Goal: Transaction & Acquisition: Purchase product/service

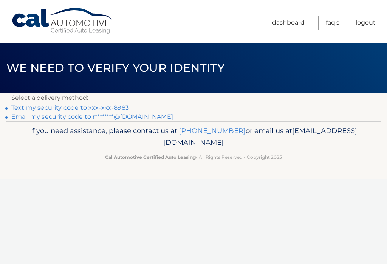
click at [114, 104] on link "Text my security code to xxx-xxx-8983" at bounding box center [70, 107] width 118 height 7
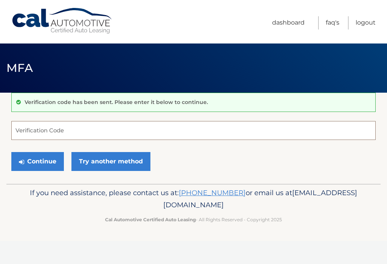
click at [34, 139] on input "Verification Code" at bounding box center [193, 130] width 365 height 19
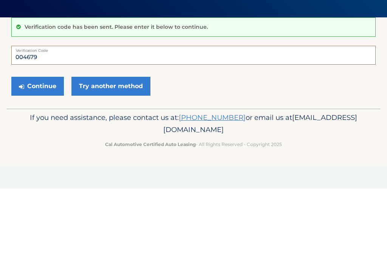
type input "004679"
click at [46, 152] on button "Continue" at bounding box center [37, 161] width 53 height 19
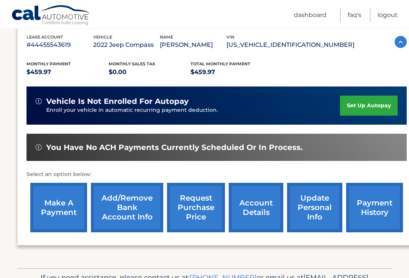
scroll to position [141, 0]
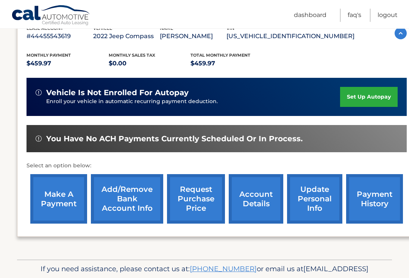
click at [63, 195] on link "make a payment" at bounding box center [58, 199] width 57 height 50
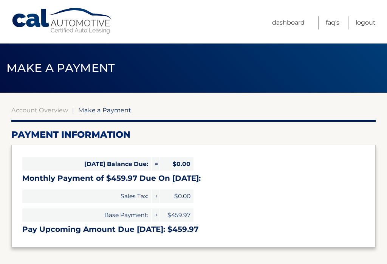
select select "NGI5YWQ4MjctYjg2OC00ODIwLWIxY2ItNWQ0NzVkN2U1Njlh"
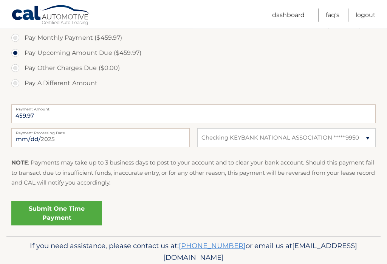
scroll to position [249, 0]
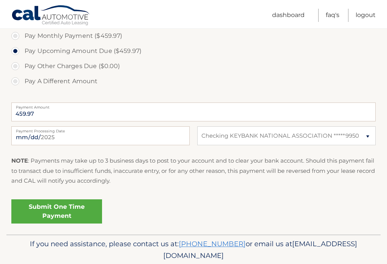
click at [82, 209] on link "Submit One Time Payment" at bounding box center [56, 211] width 91 height 24
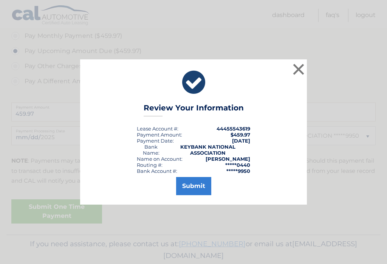
click at [195, 190] on button "Submit" at bounding box center [193, 186] width 35 height 18
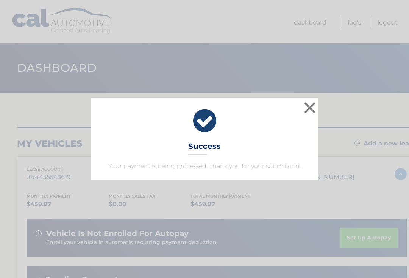
click at [314, 106] on button "×" at bounding box center [309, 107] width 15 height 15
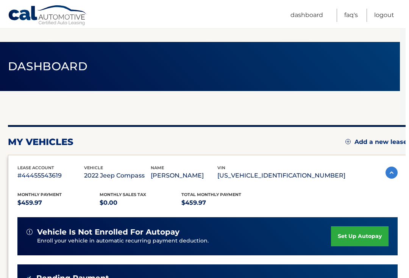
scroll to position [0, 6]
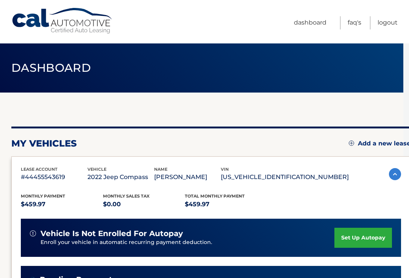
click at [387, 20] on link "Logout" at bounding box center [387, 22] width 20 height 13
